Goal: Contribute content: Add original content to the website for others to see

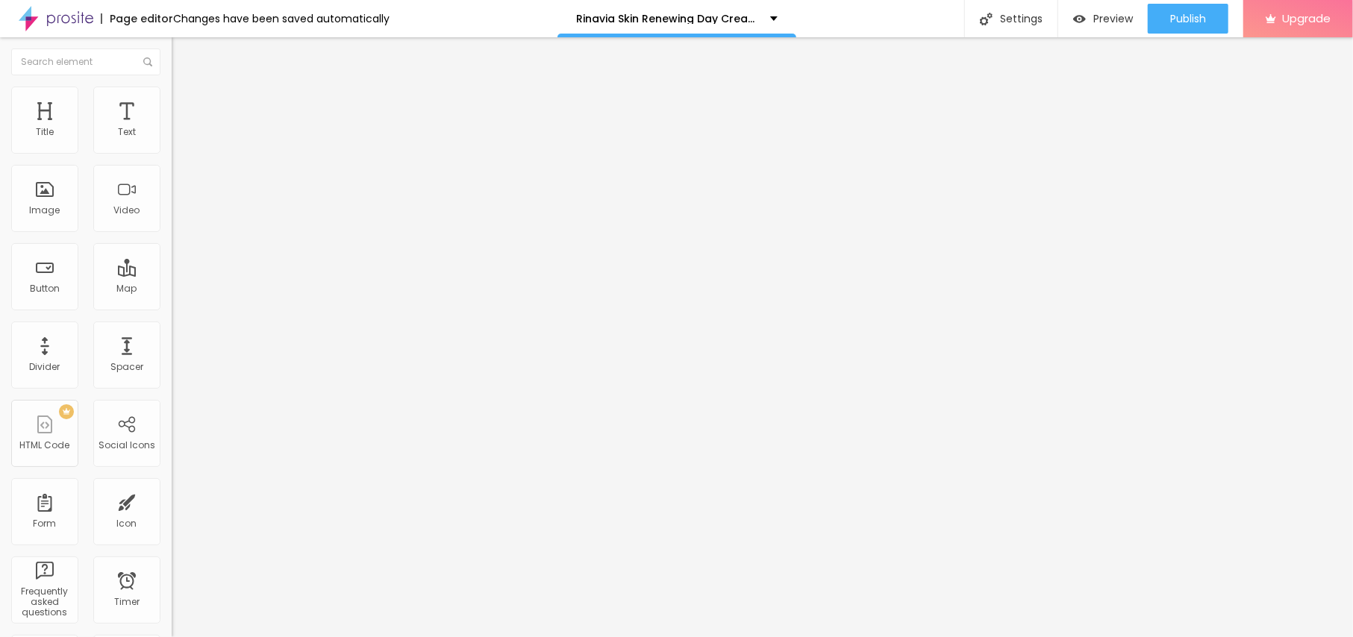
click at [172, 127] on div "Add image" at bounding box center [258, 121] width 172 height 10
click at [172, 128] on span "Add image" at bounding box center [202, 122] width 61 height 13
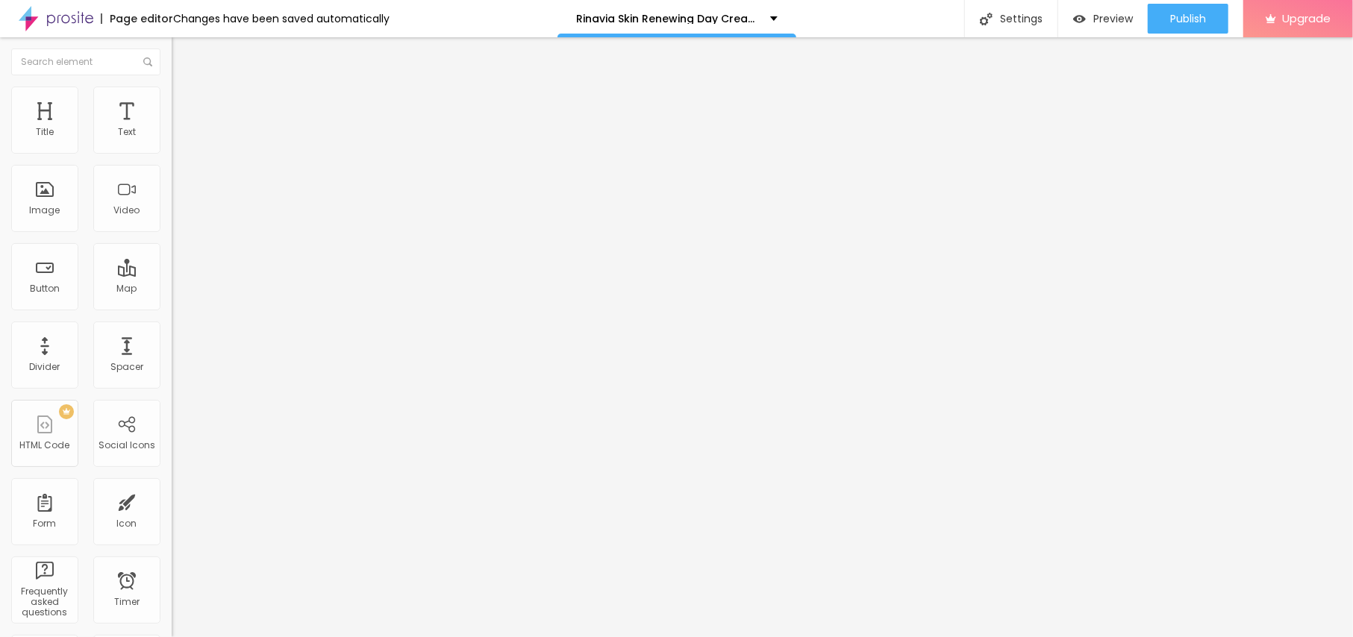
click at [172, 163] on div "Image description (Alt)" at bounding box center [258, 145] width 172 height 37
click at [172, 151] on input "text" at bounding box center [261, 143] width 179 height 15
paste input "Rinavia Skin Renewing Day Cream [GEOGRAPHIC_DATA]"
type input "Rinavia Skin Renewing Day Cream [GEOGRAPHIC_DATA]"
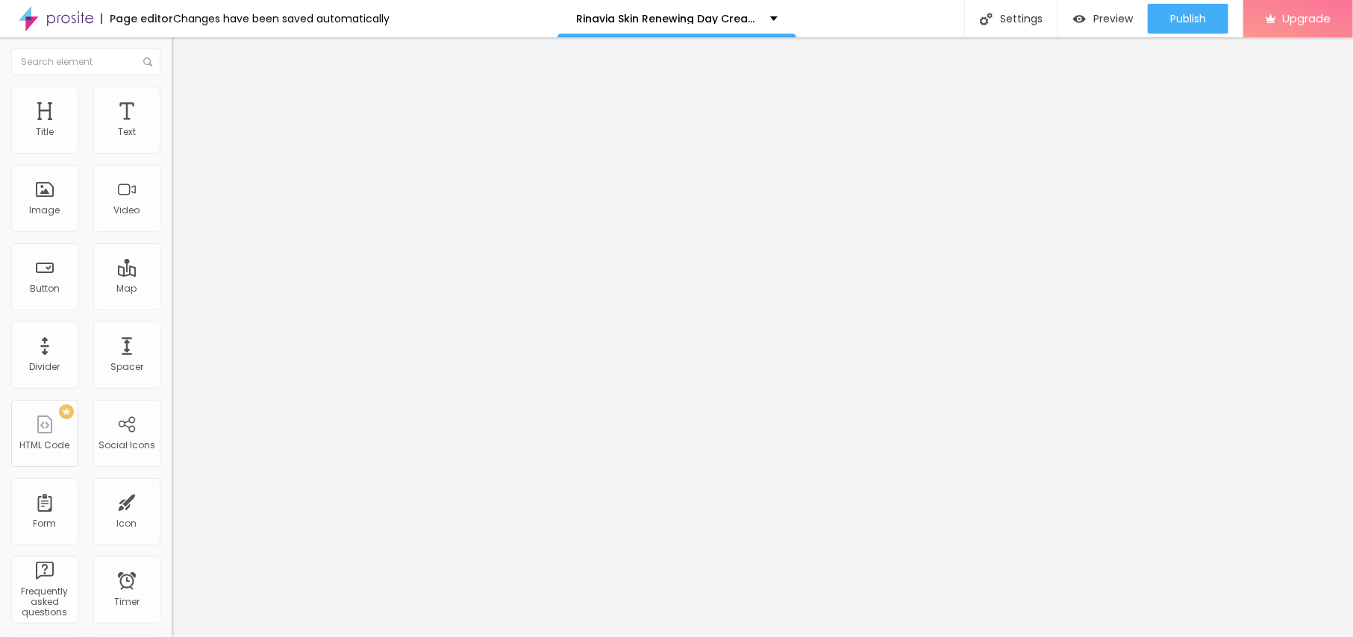
scroll to position [0, 0]
drag, startPoint x: 60, startPoint y: 406, endPoint x: 0, endPoint y: 386, distance: 63.7
click at [172, 341] on div "Change image Image description (Alt) Rinavia Skin Renewing Day Cream Australia …" at bounding box center [258, 228] width 172 height 225
type input "https://"
click at [185, 100] on span "Style" at bounding box center [196, 96] width 22 height 13
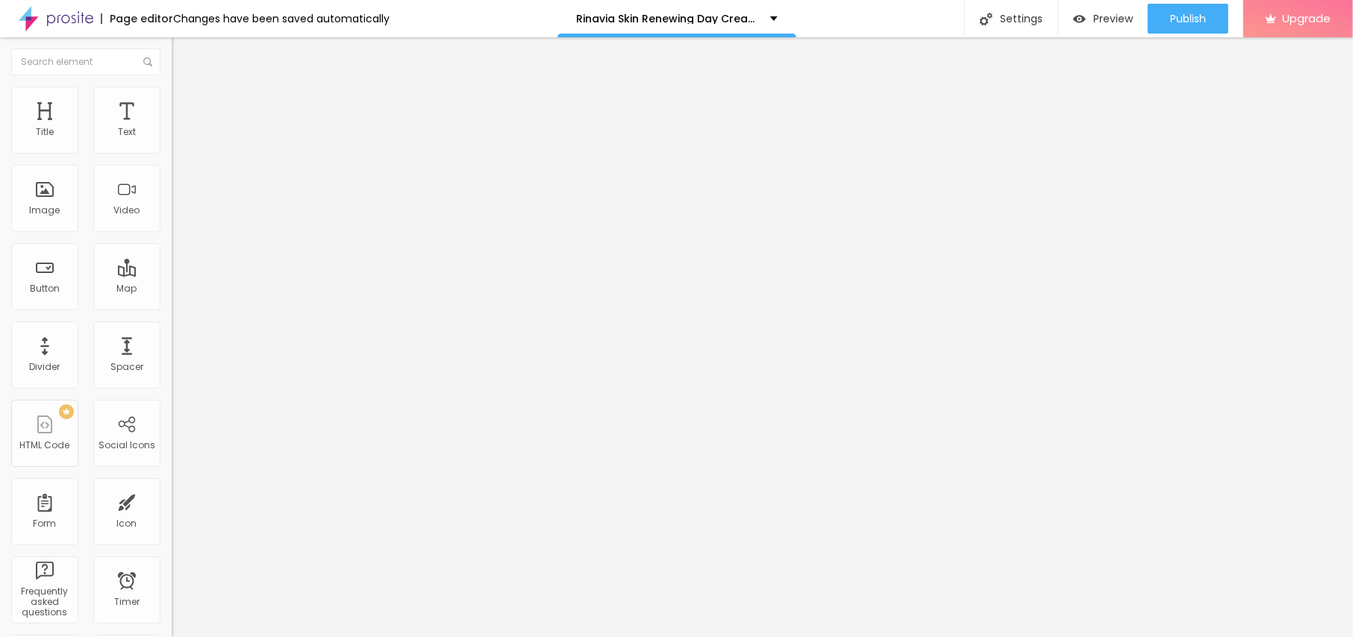
type input "95"
type input "90"
type input "85"
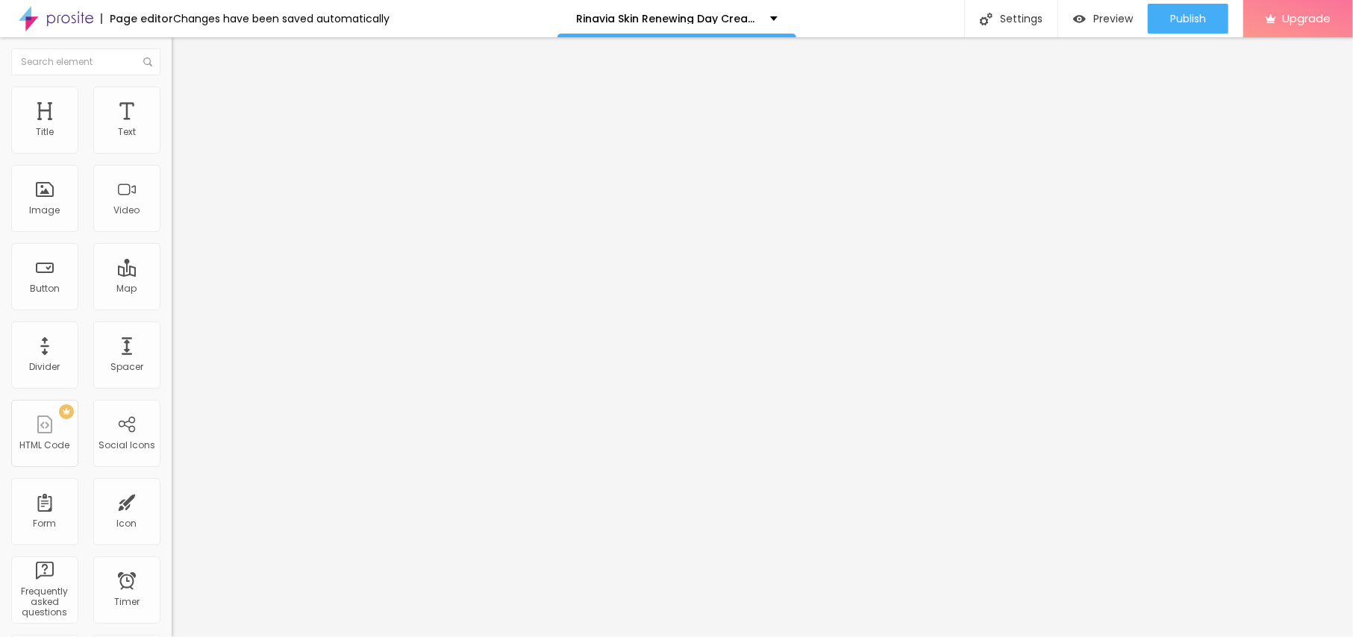
type input "85"
type input "80"
type input "75"
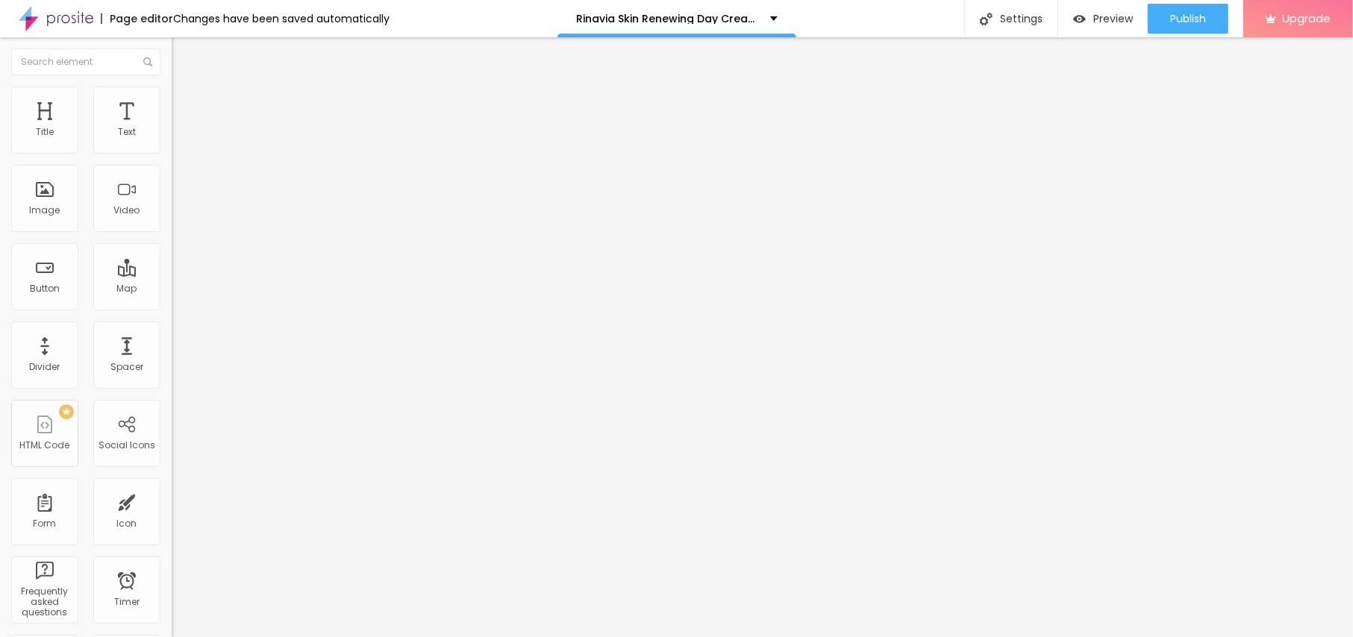
type input "70"
type input "65"
type input "60"
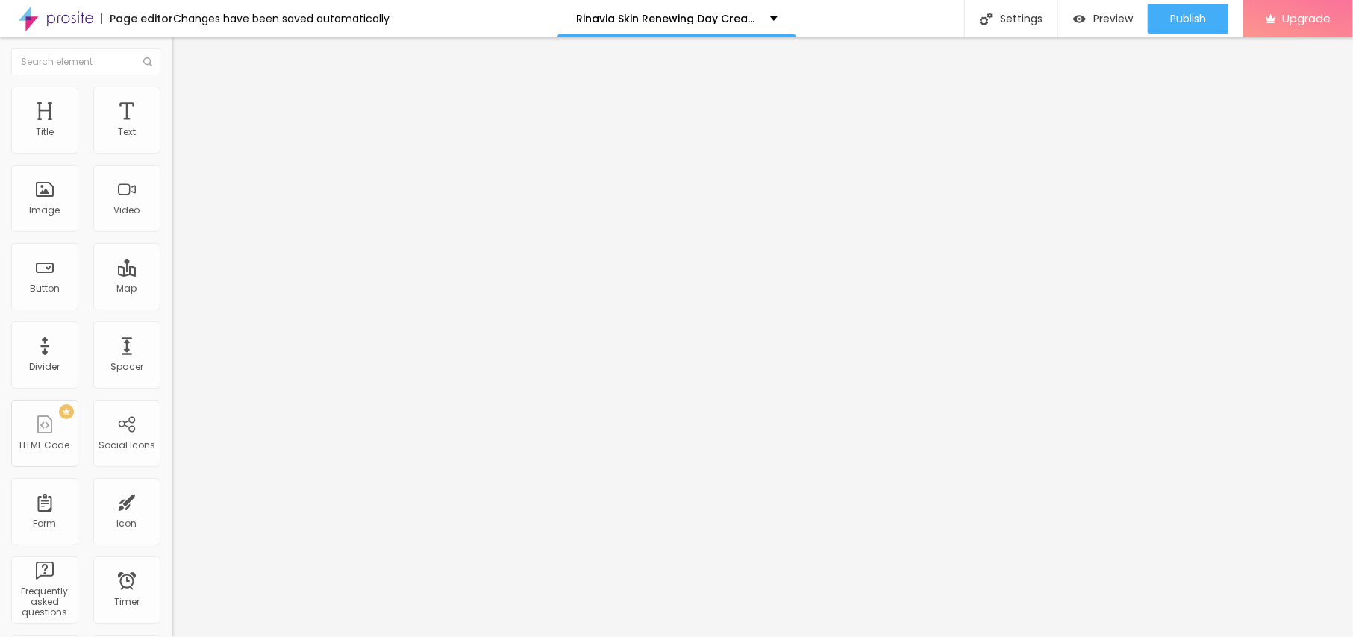
type input "60"
type input "55"
type input "50"
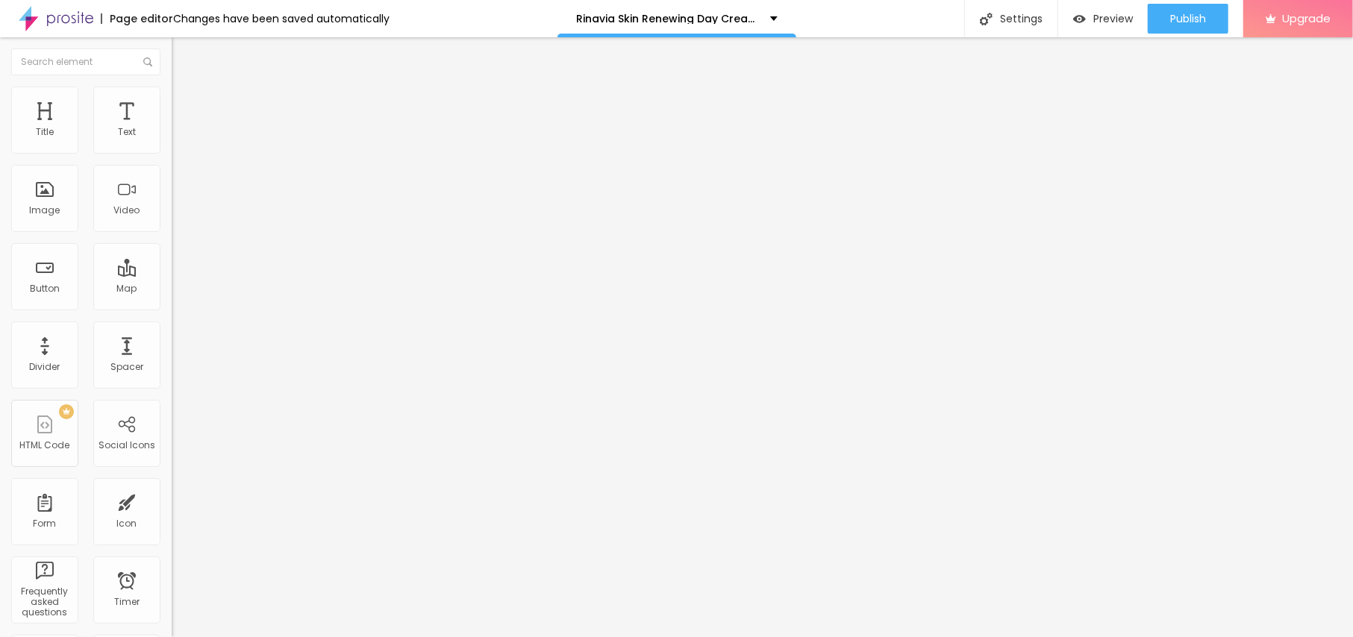
type input "45"
type input "40"
drag, startPoint x: 156, startPoint y: 160, endPoint x: 66, endPoint y: 172, distance: 91.1
type input "40"
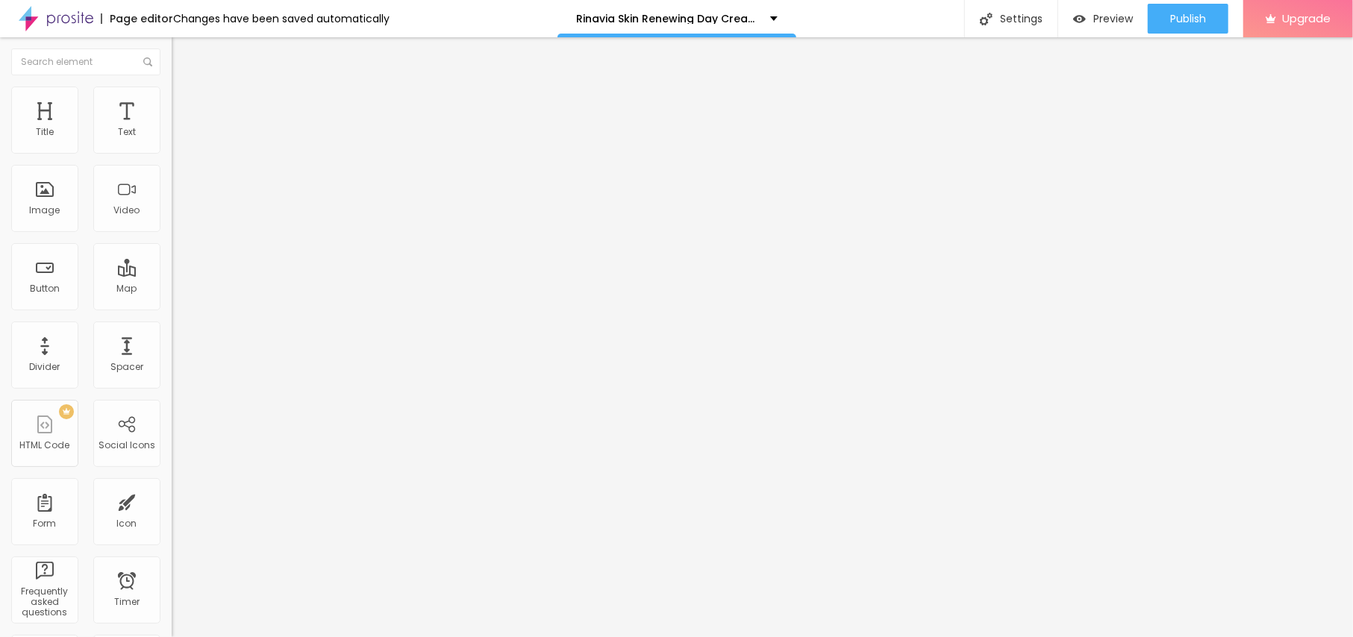
click at [172, 153] on input "range" at bounding box center [220, 147] width 96 height 12
click at [172, 155] on div "Size 40 px %" at bounding box center [258, 135] width 172 height 38
click at [172, 85] on img at bounding box center [178, 78] width 13 height 13
click at [172, 306] on input "https://" at bounding box center [261, 298] width 179 height 15
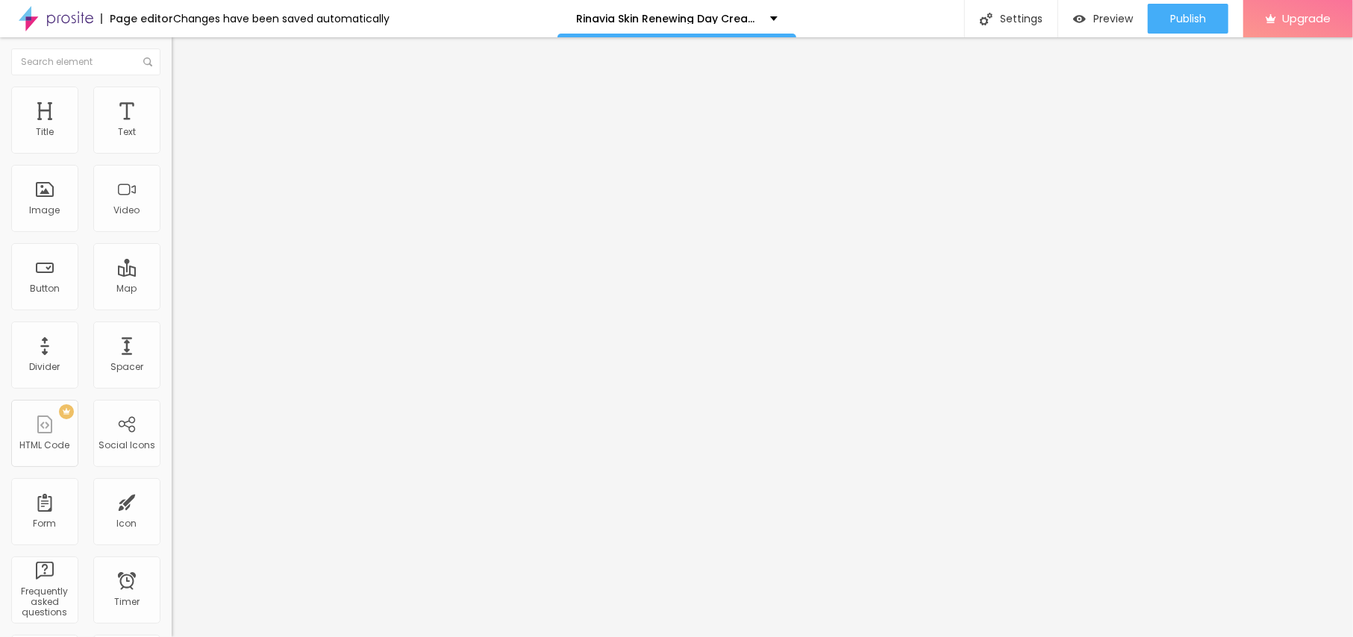
click at [172, 306] on input "https://" at bounding box center [261, 298] width 179 height 15
paste input "[DOMAIN_NAME][URL][DOMAIN_NAME]"
type input "[URL][DOMAIN_NAME][DOMAIN_NAME]"
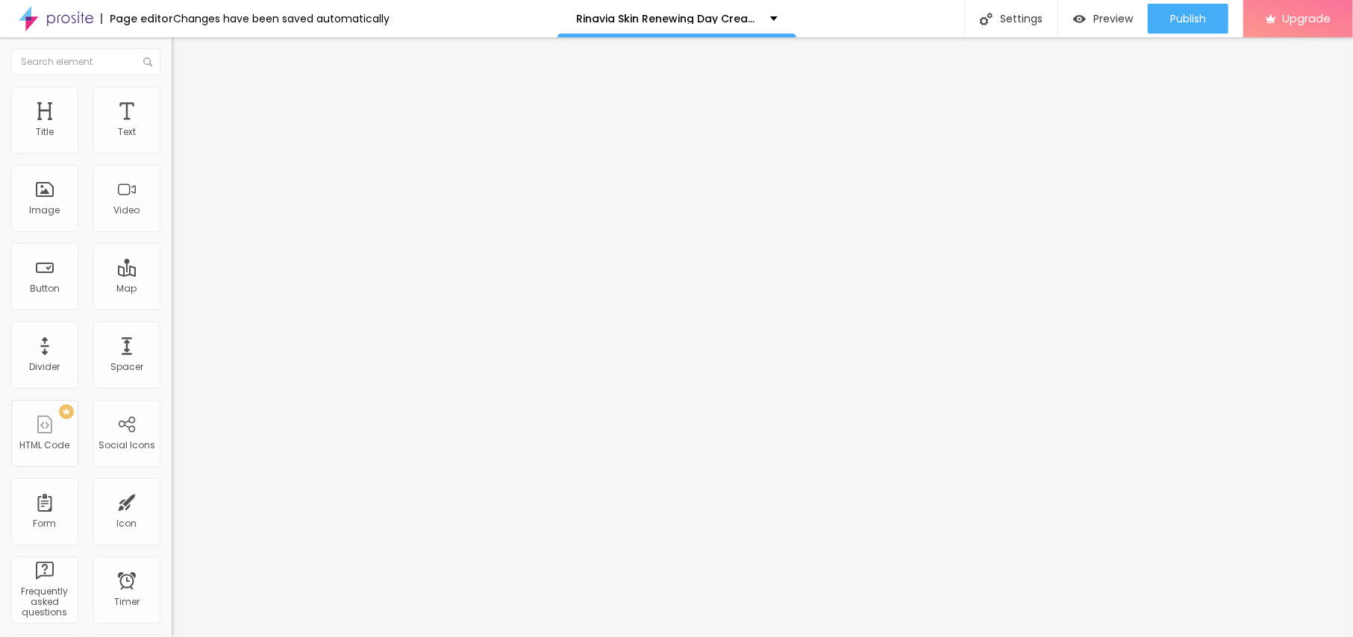
drag, startPoint x: 106, startPoint y: 164, endPoint x: 0, endPoint y: 216, distance: 118.2
click at [172, 216] on div "Text Click me Align Size Default Small Default Big Link URL https:// Open in ne…" at bounding box center [258, 224] width 172 height 217
paste input "😍👇SHOP NOW😍👇"
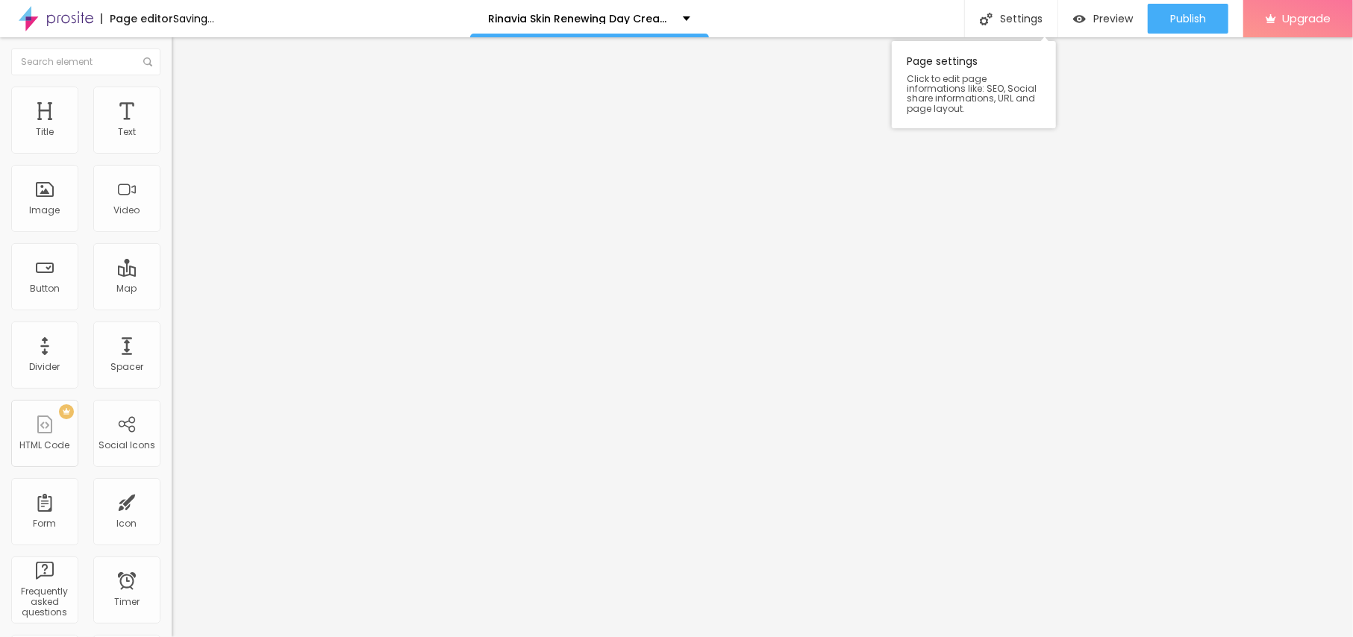
type input "😍👇SHOP NOW😍👇"
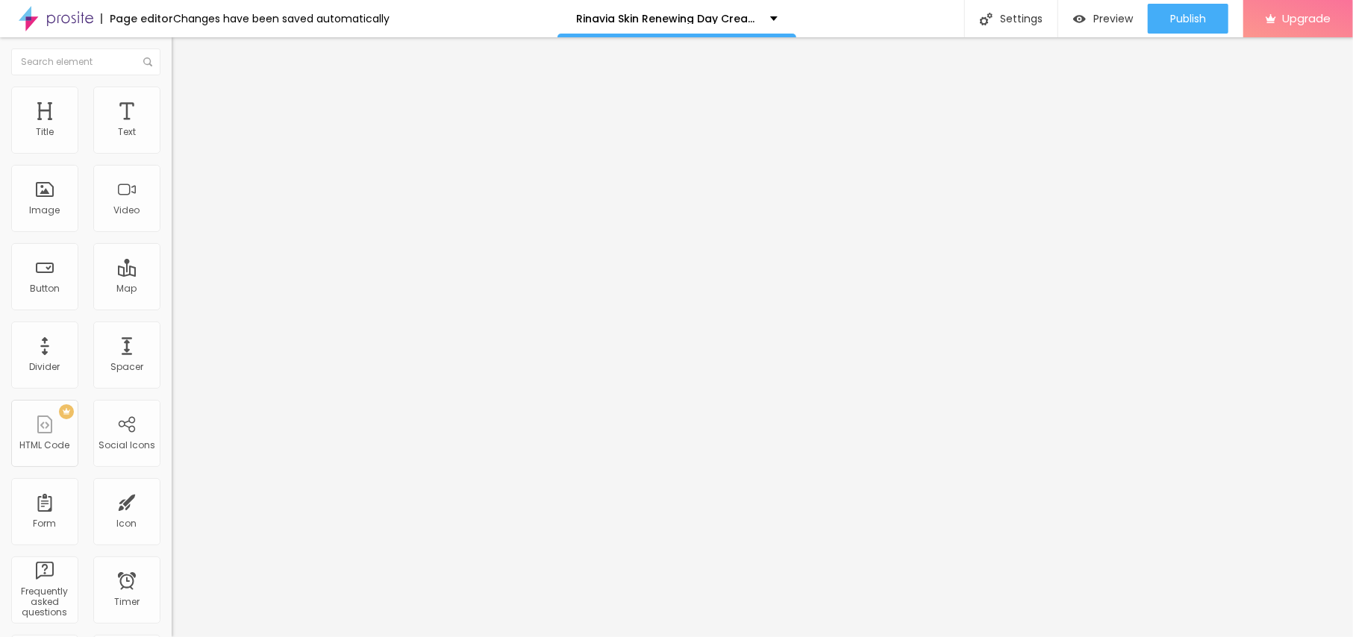
drag, startPoint x: 61, startPoint y: 311, endPoint x: 0, endPoint y: 311, distance: 61.2
click at [172, 311] on div "Text 😍👇SHOP NOW😍👇 Align Size Default Small Default Big Link URL https:// Open i…" at bounding box center [258, 224] width 172 height 217
paste input "[URL][DOMAIN_NAME]"
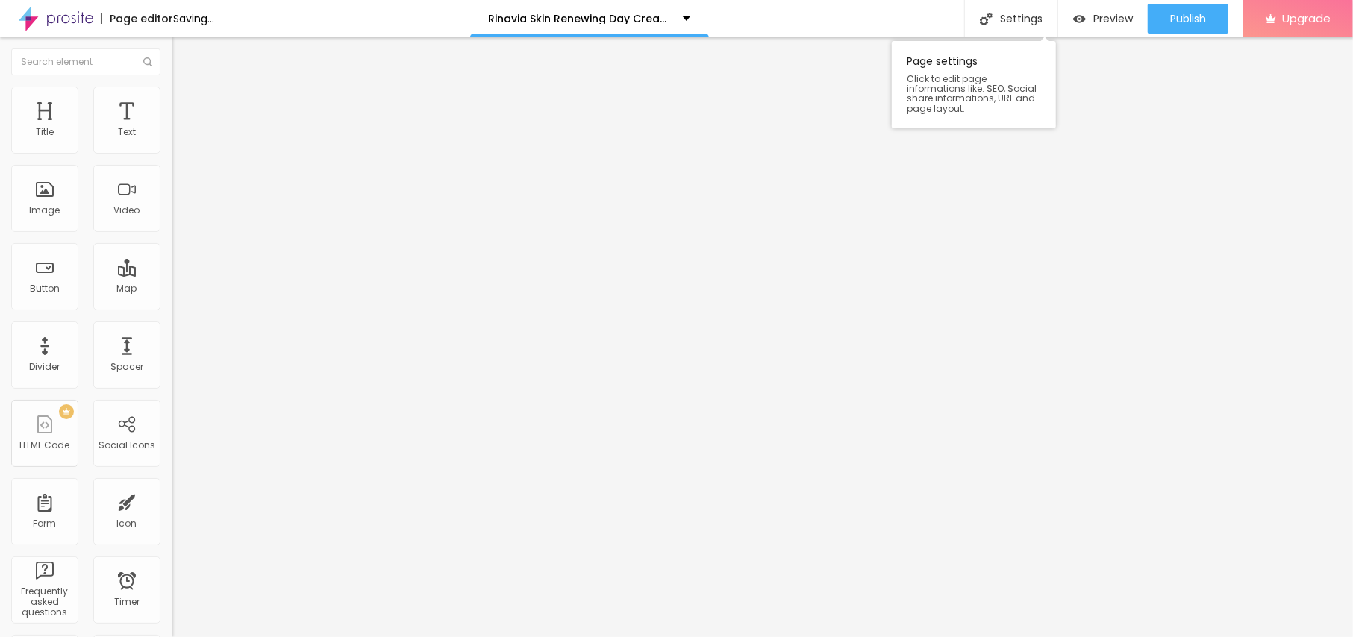
type input "[URL][DOMAIN_NAME]"
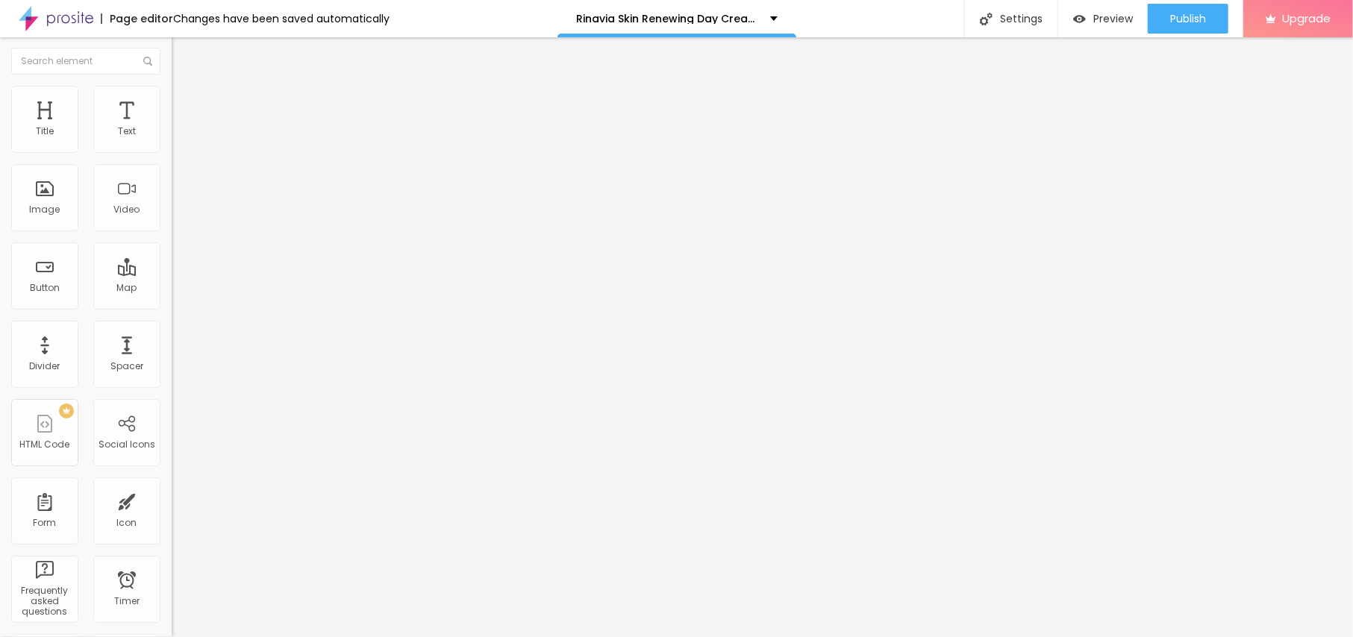
click at [172, 143] on button "button" at bounding box center [182, 135] width 21 height 16
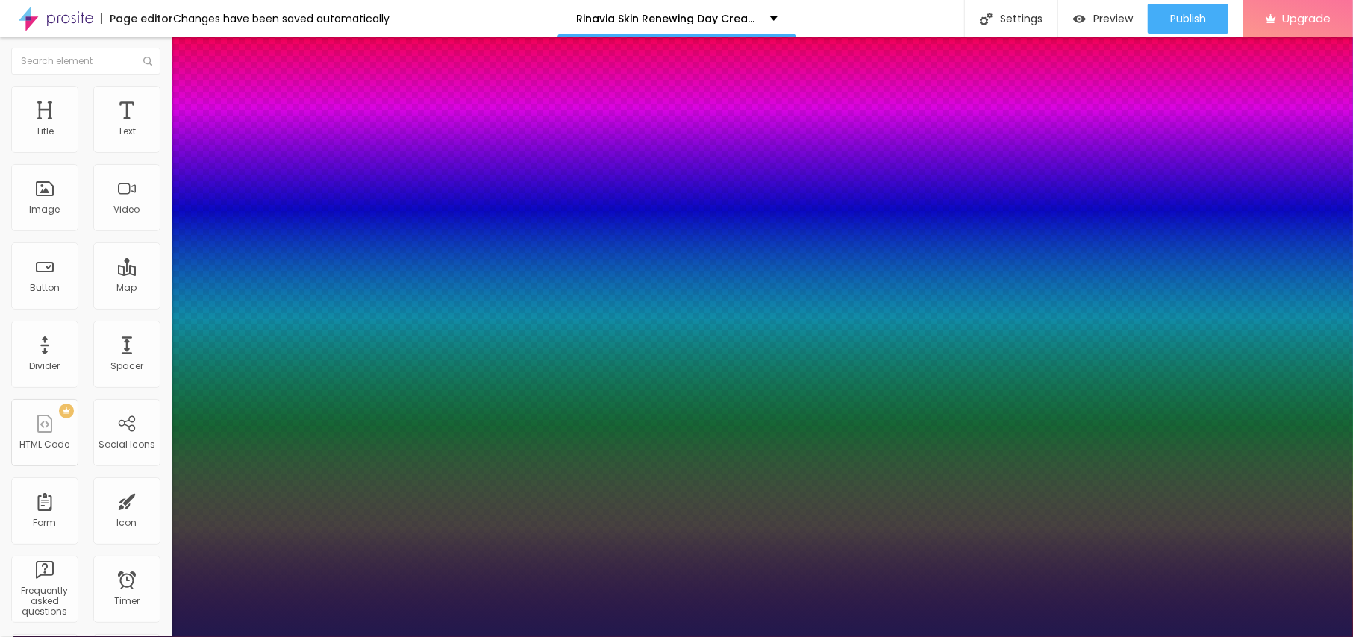
type input "1"
type input "22"
type input "1"
type input "23"
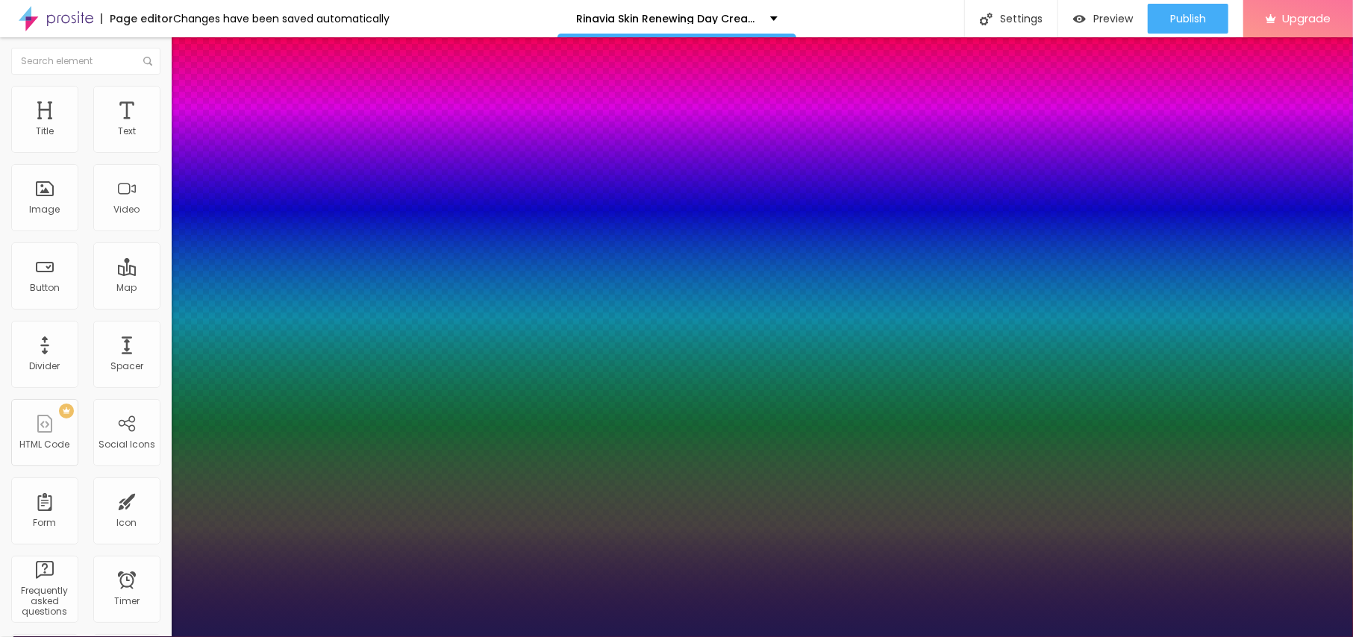
type input "23"
type input "1"
type input "24"
type input "1"
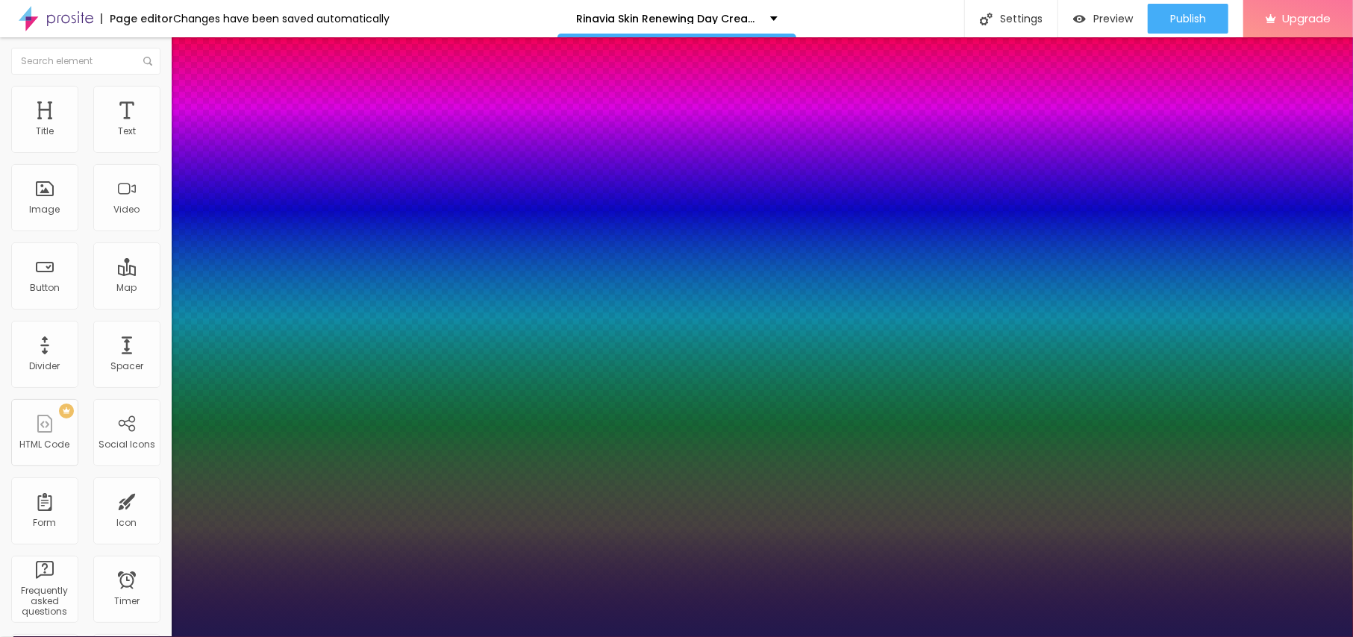
type input "25"
type input "1"
type input "23"
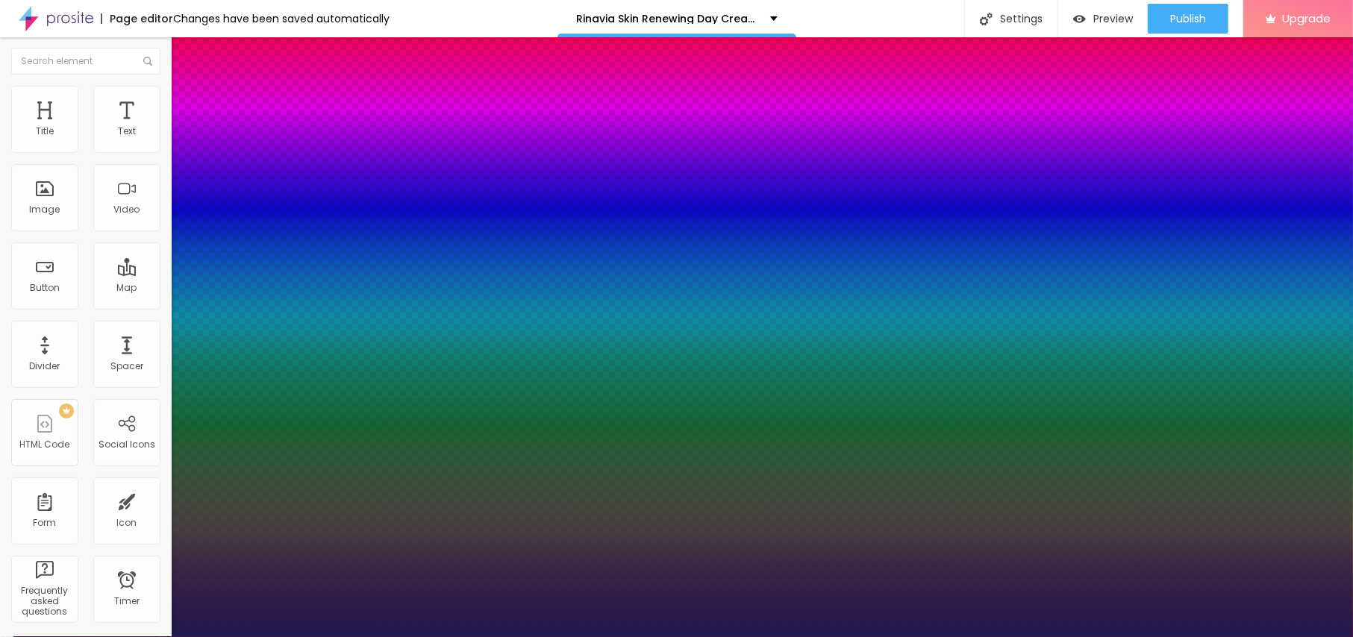
type input "1"
type input "22"
type input "1"
type input "21"
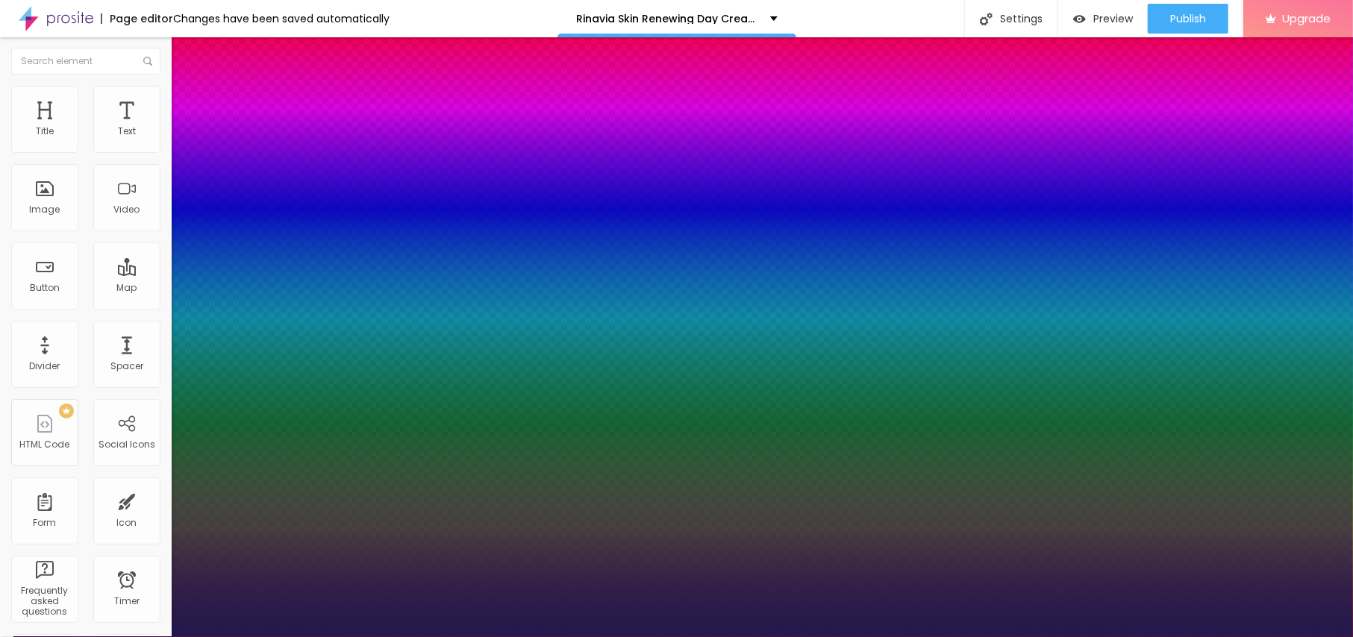
type input "21"
type input "1"
type input "20"
type input "1"
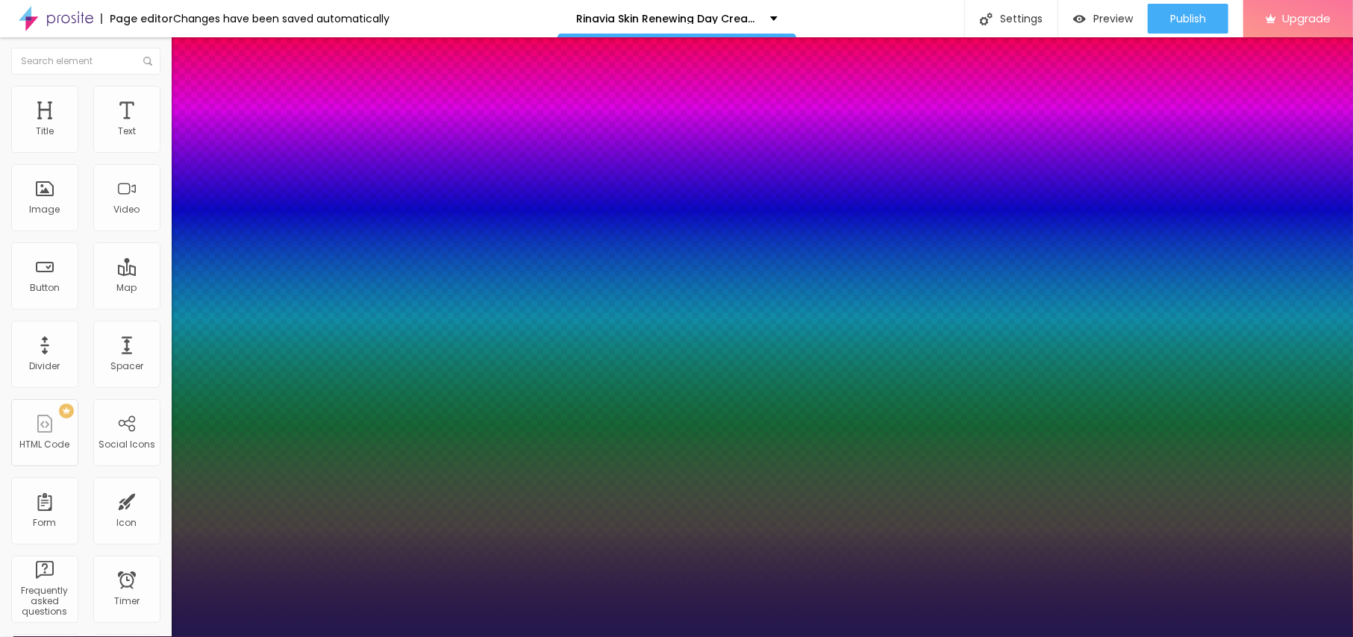
type input "21"
type input "1"
type input "22"
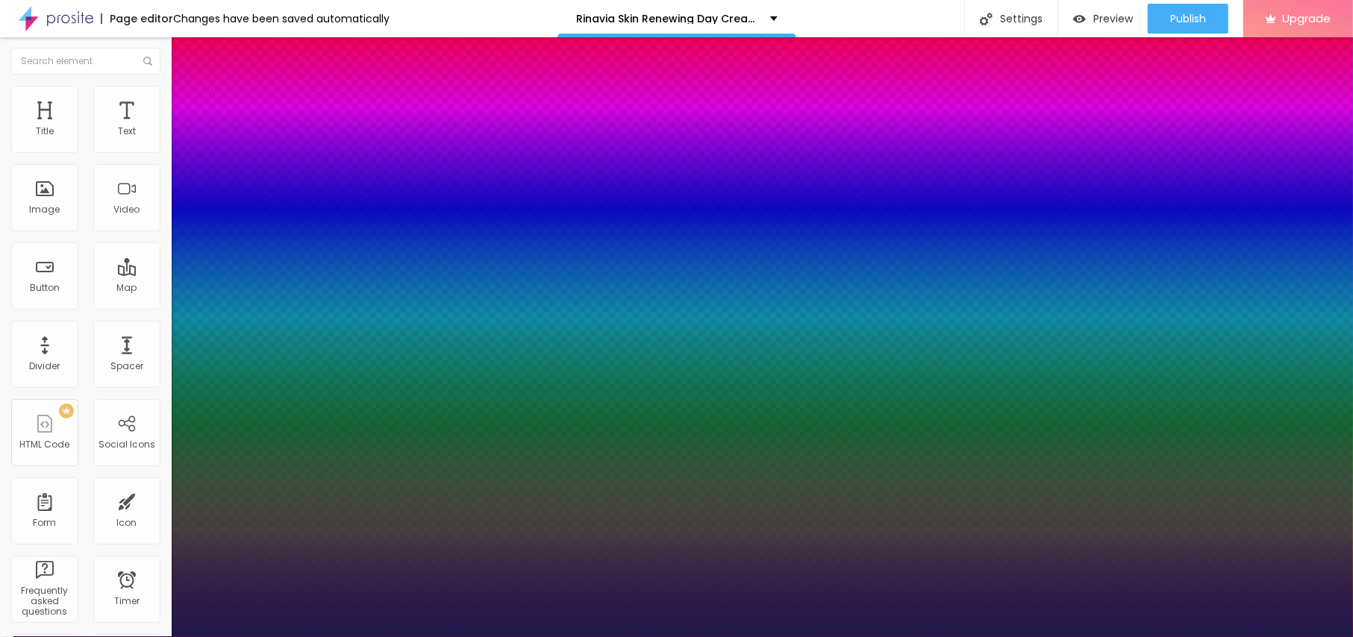
type input "1"
type input "22"
click at [617, 637] on div at bounding box center [676, 637] width 1353 height 0
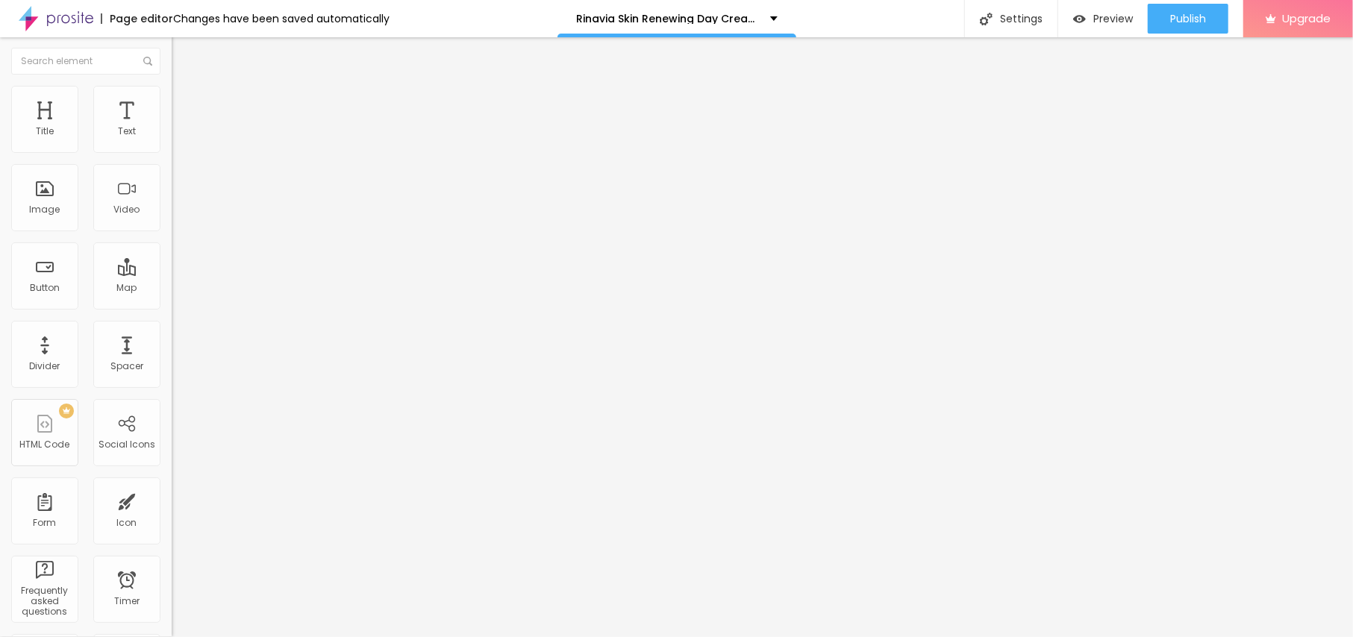
click at [172, 54] on button "Edit Text" at bounding box center [258, 54] width 172 height 34
click at [1167, 25] on button "Publish" at bounding box center [1188, 19] width 81 height 30
click at [1111, 100] on link "View page" at bounding box center [1145, 104] width 134 height 10
